Goal: Transaction & Acquisition: Purchase product/service

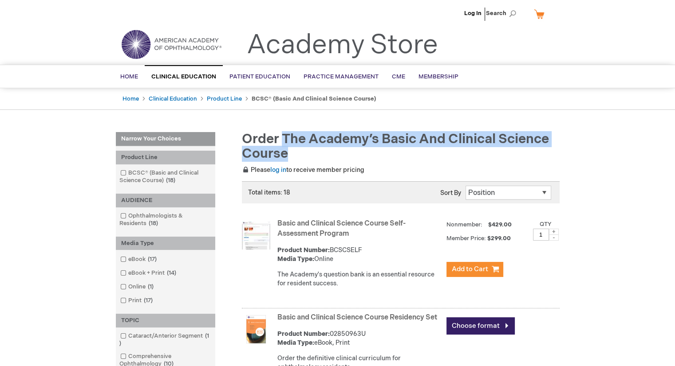
drag, startPoint x: 283, startPoint y: 139, endPoint x: 298, endPoint y: 150, distance: 18.3
click at [298, 150] on h1 "Order the Academy’s Basic and Clinical Science Course" at bounding box center [397, 146] width 324 height 29
copy span "the Academy’s Basic and Clinical Science Course"
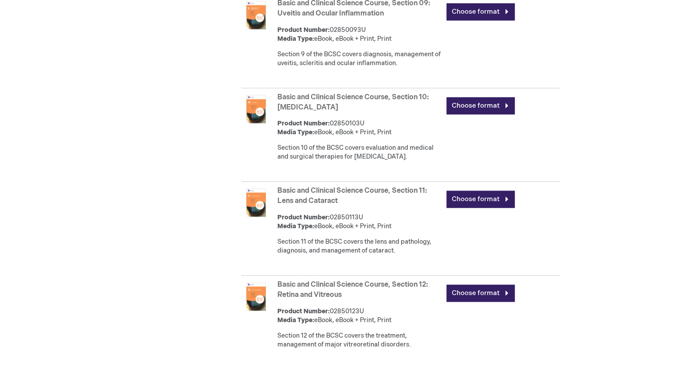
scroll to position [1331, 0]
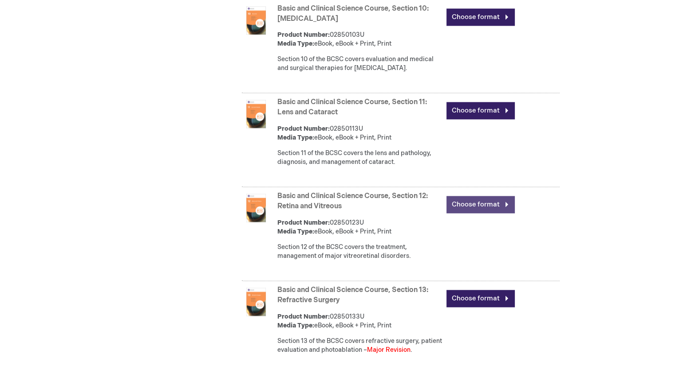
click at [470, 213] on link "Choose format" at bounding box center [480, 204] width 68 height 17
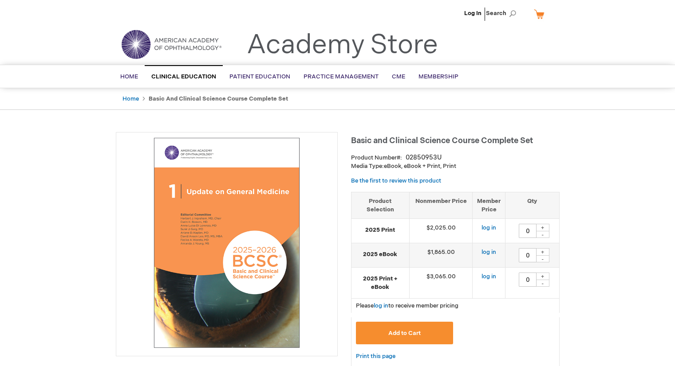
type input "0"
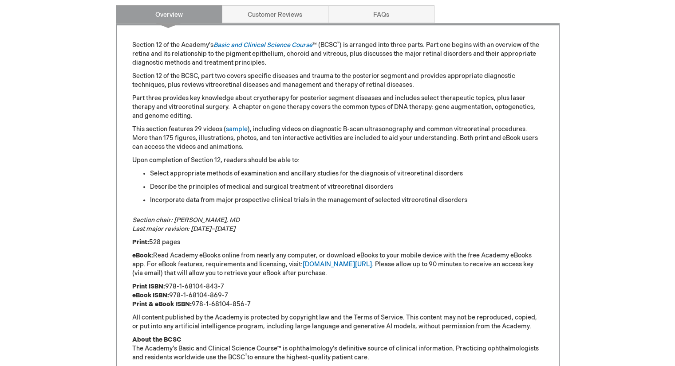
scroll to position [532, 0]
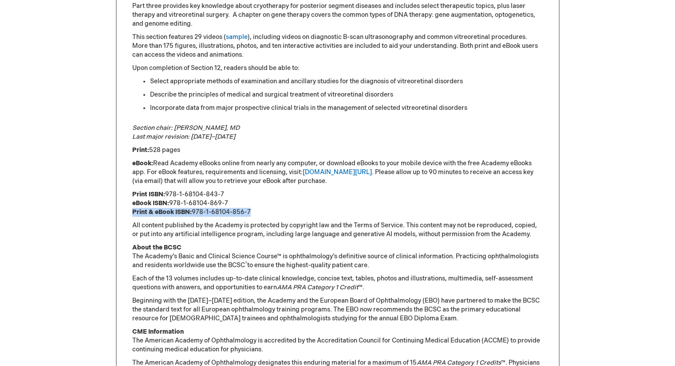
drag, startPoint x: 257, startPoint y: 212, endPoint x: 133, endPoint y: 212, distance: 124.6
click at [133, 212] on p "Print ISBN: 978-1-68104-843-7 eBook ISBN: 978-1-68104-869-7 Print & eBook ISBN:…" at bounding box center [337, 203] width 411 height 27
copy p "Print & eBook ISBN: 978-1-68104-856-7"
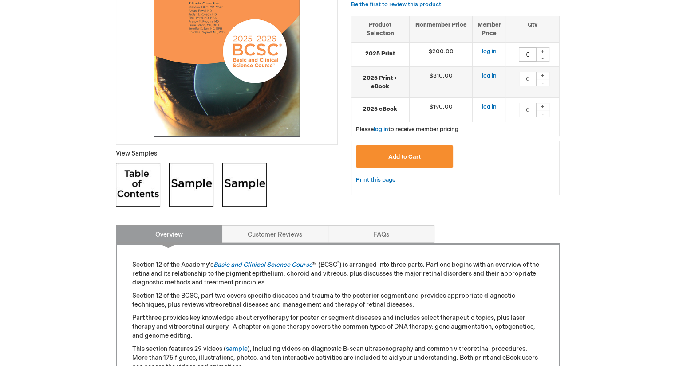
scroll to position [208, 0]
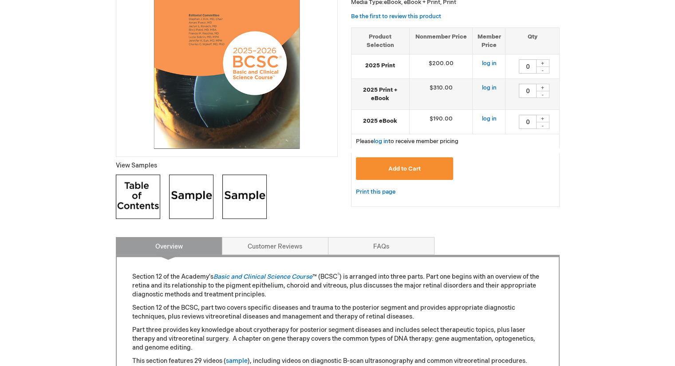
click at [149, 194] on img at bounding box center [138, 197] width 44 height 44
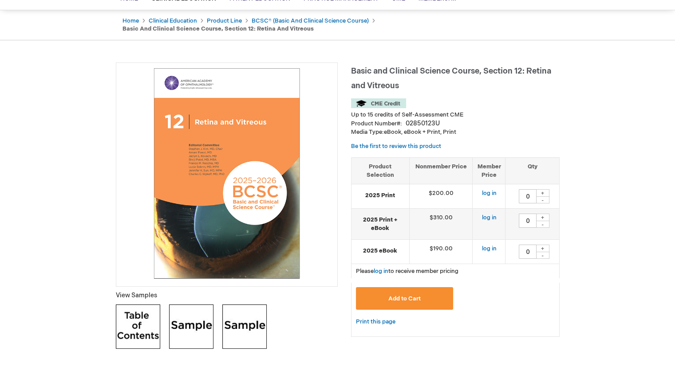
scroll to position [0, 0]
